Goal: Book appointment/travel/reservation

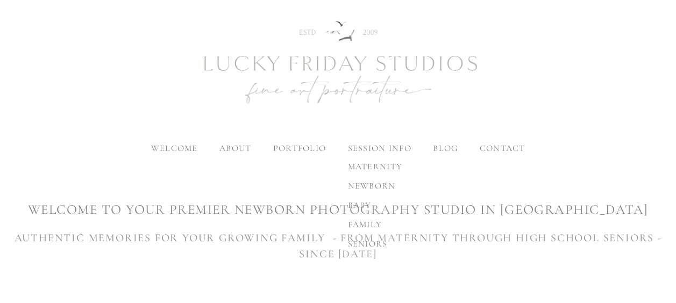
scroll to position [54, 0]
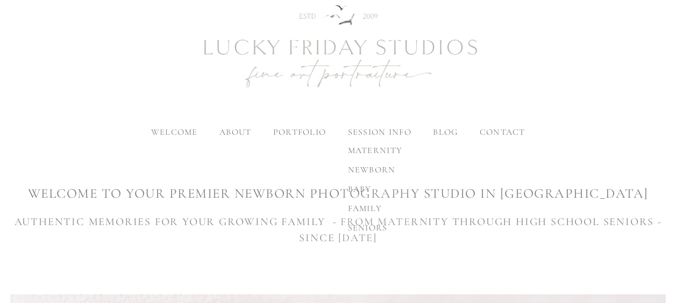
click at [366, 147] on span "maternity" at bounding box center [375, 150] width 55 height 11
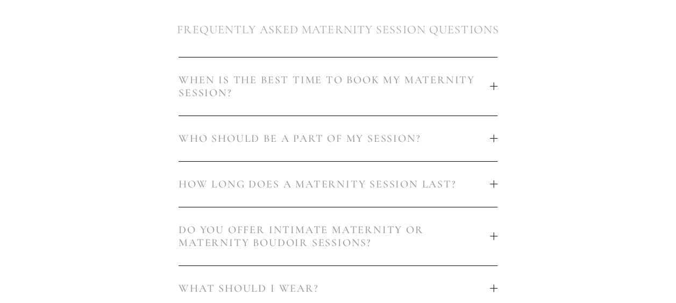
scroll to position [484, 0]
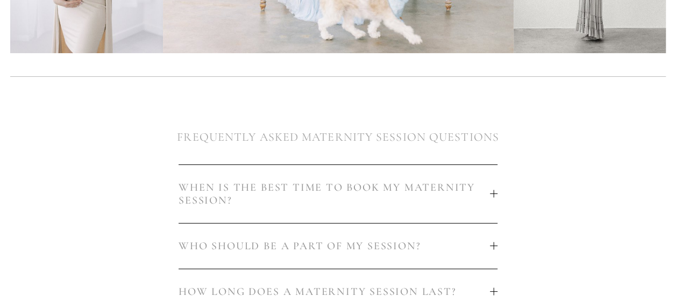
click at [472, 190] on span "WHEN IS THE BEST TIME TO BOOK MY MATERNITY SESSION?" at bounding box center [335, 194] width 312 height 26
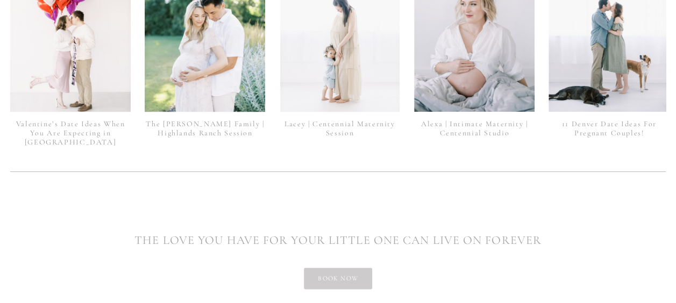
scroll to position [2671, 0]
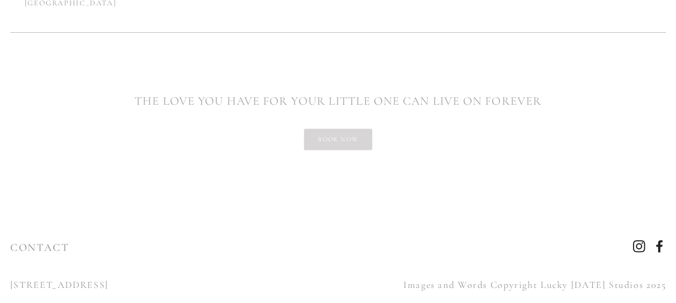
click at [337, 129] on link "Book now" at bounding box center [338, 140] width 68 height 22
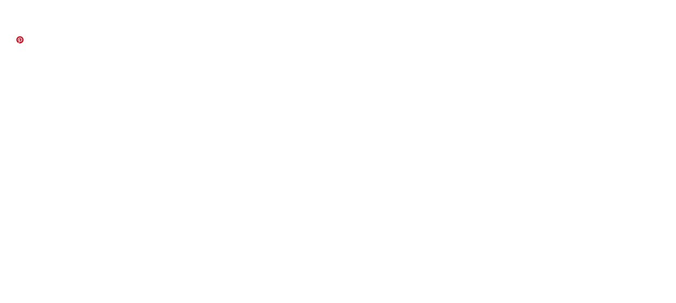
scroll to position [108, 0]
